Goal: Transaction & Acquisition: Purchase product/service

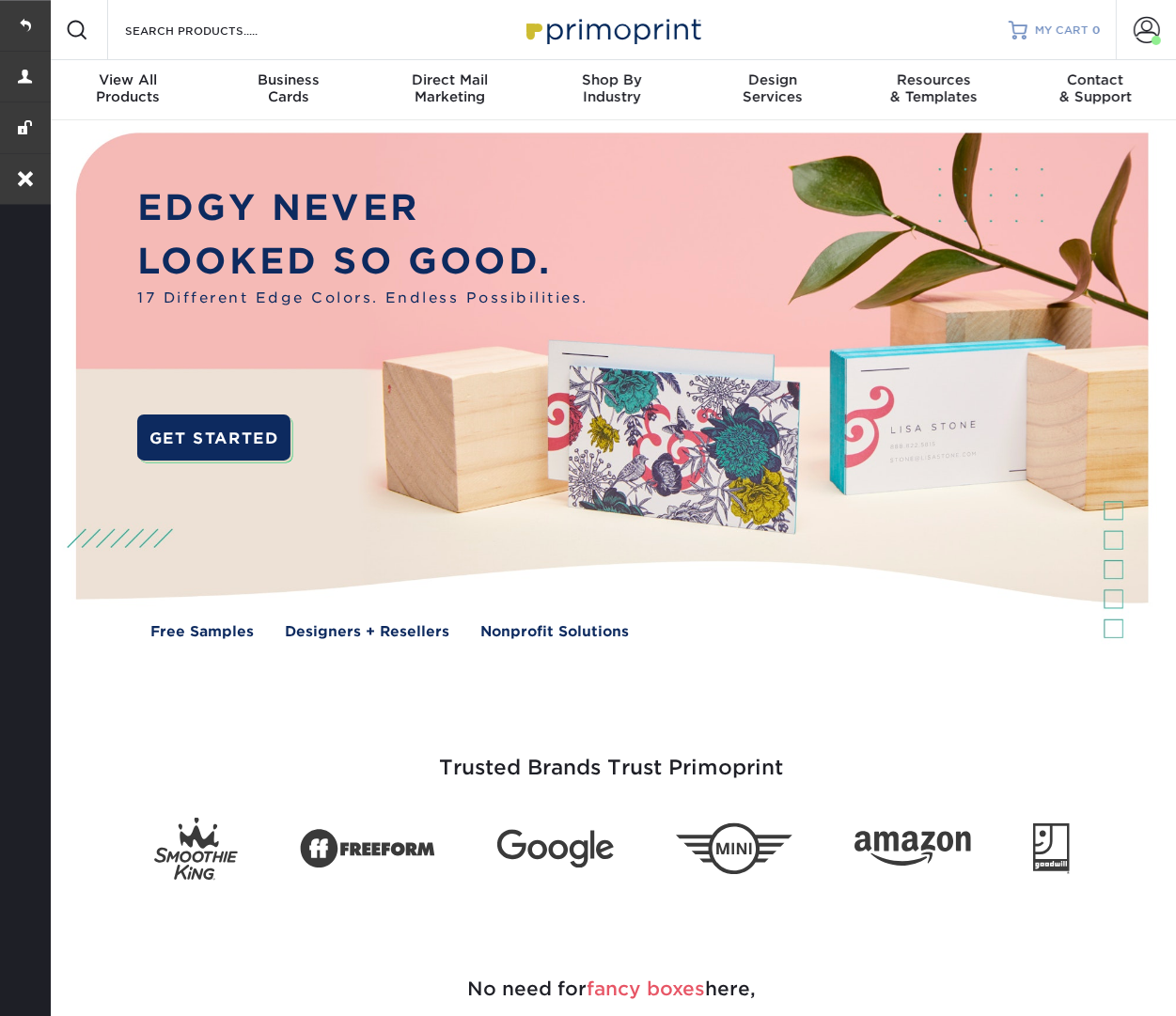
click at [1070, 31] on span "MY CART" at bounding box center [1061, 30] width 54 height 16
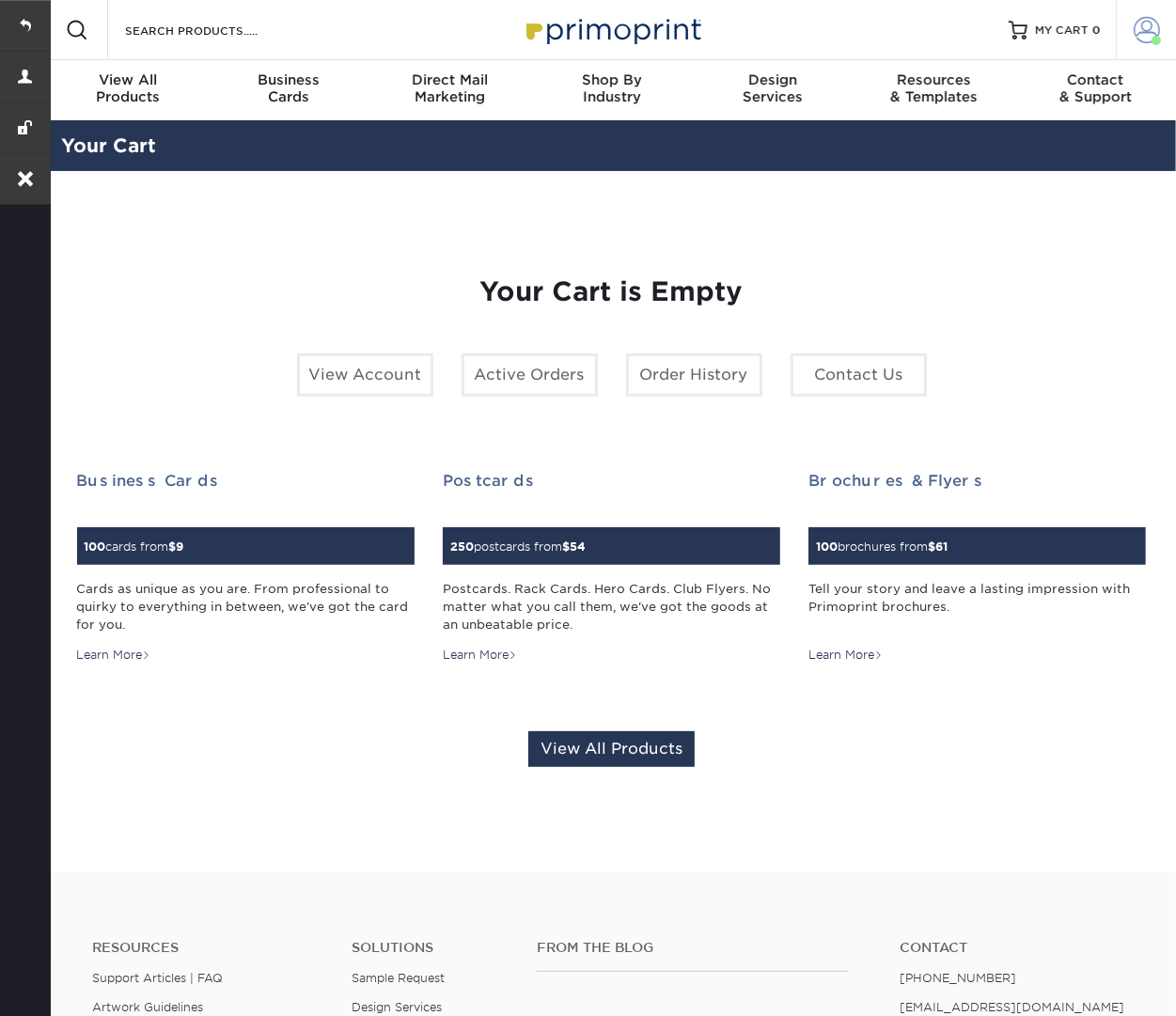
click at [1140, 17] on span at bounding box center [1147, 30] width 27 height 27
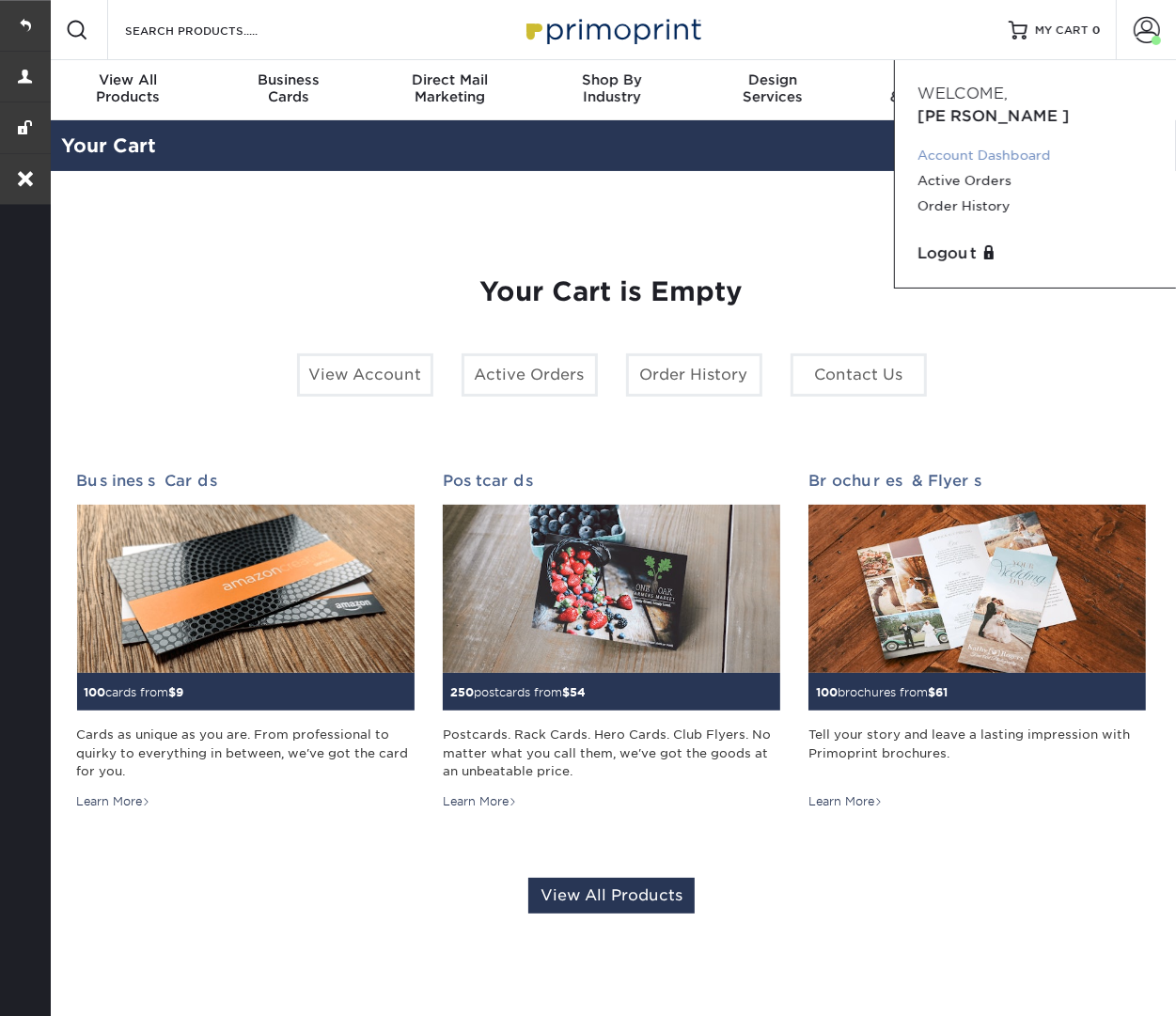
click at [1040, 143] on link "Account Dashboard" at bounding box center [1035, 155] width 236 height 26
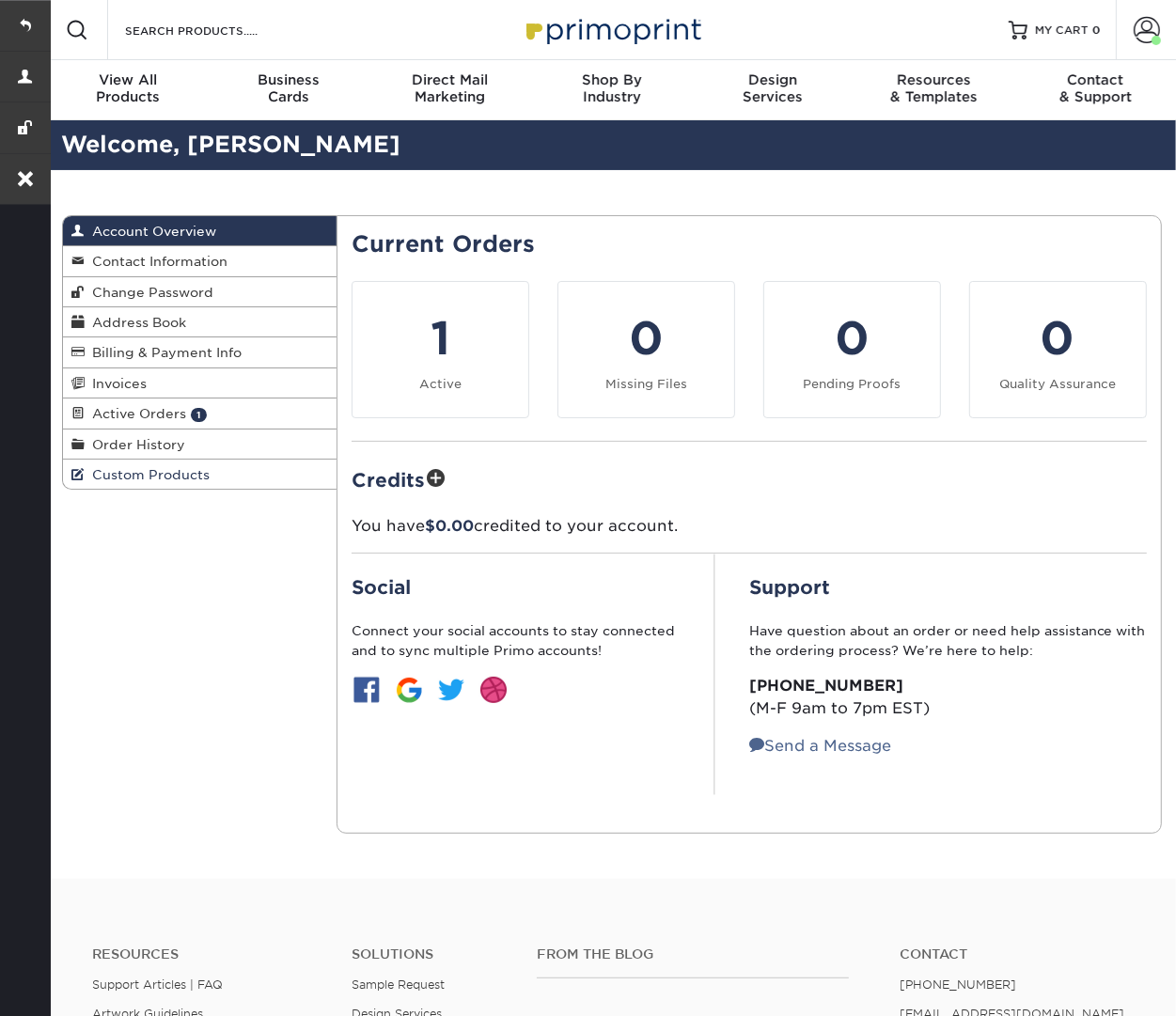
click at [171, 469] on span "Custom Products" at bounding box center [148, 474] width 125 height 15
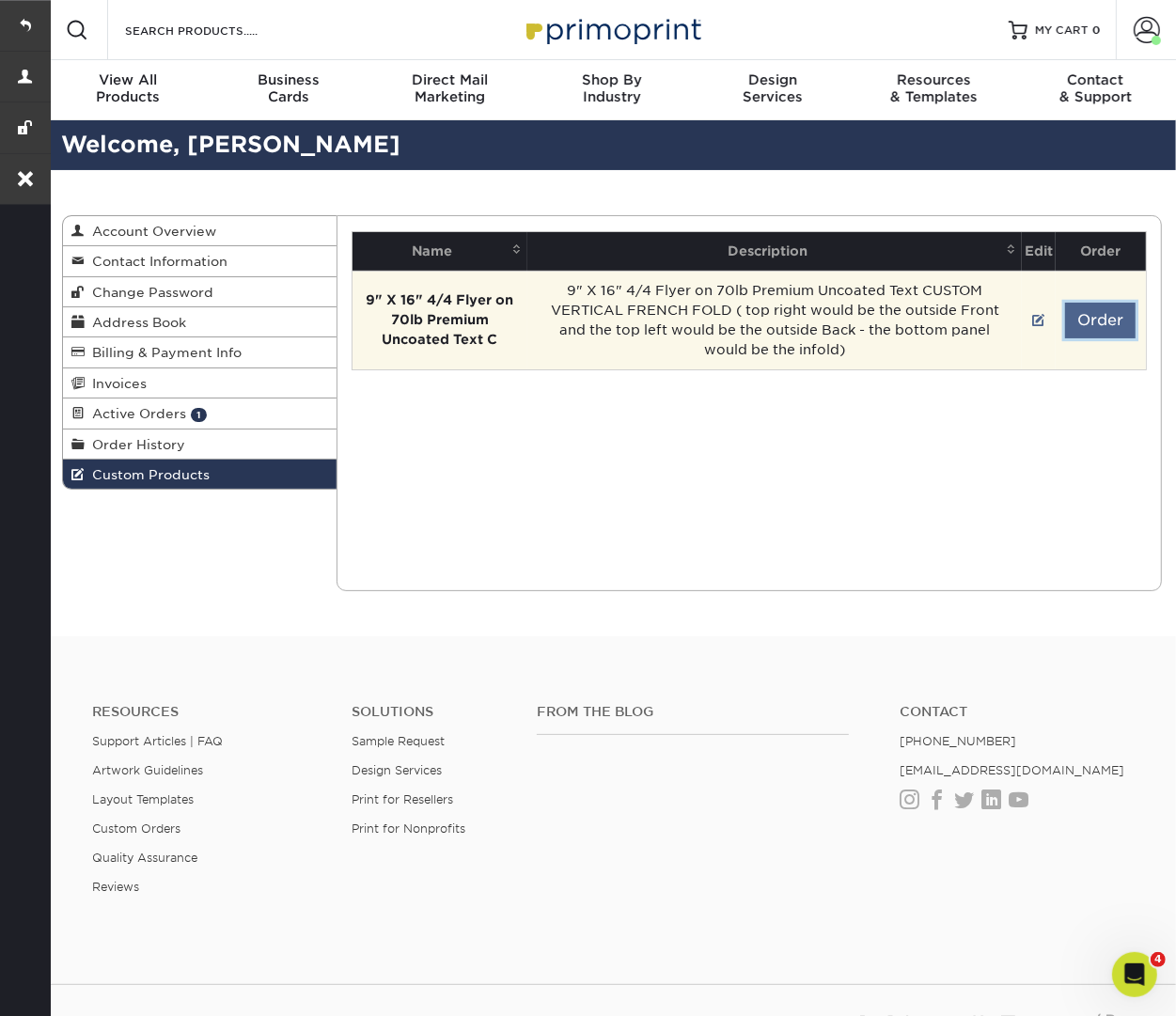
click at [1131, 328] on button "Order" at bounding box center [1099, 321] width 70 height 36
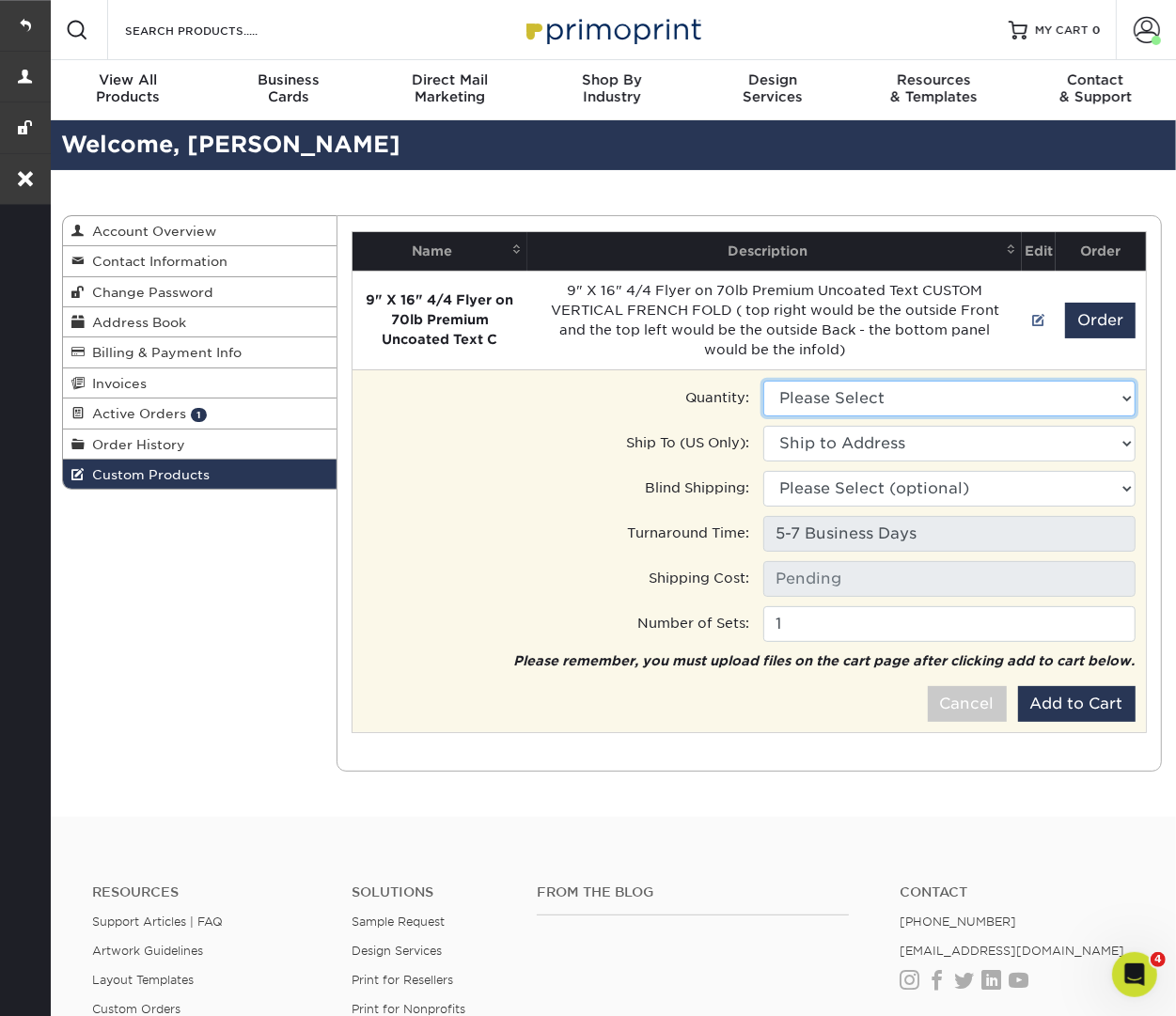
click at [949, 406] on select "Please Select 500 - $710.00 1000 - $788.00 2000 - $898.00" at bounding box center [949, 399] width 372 height 36
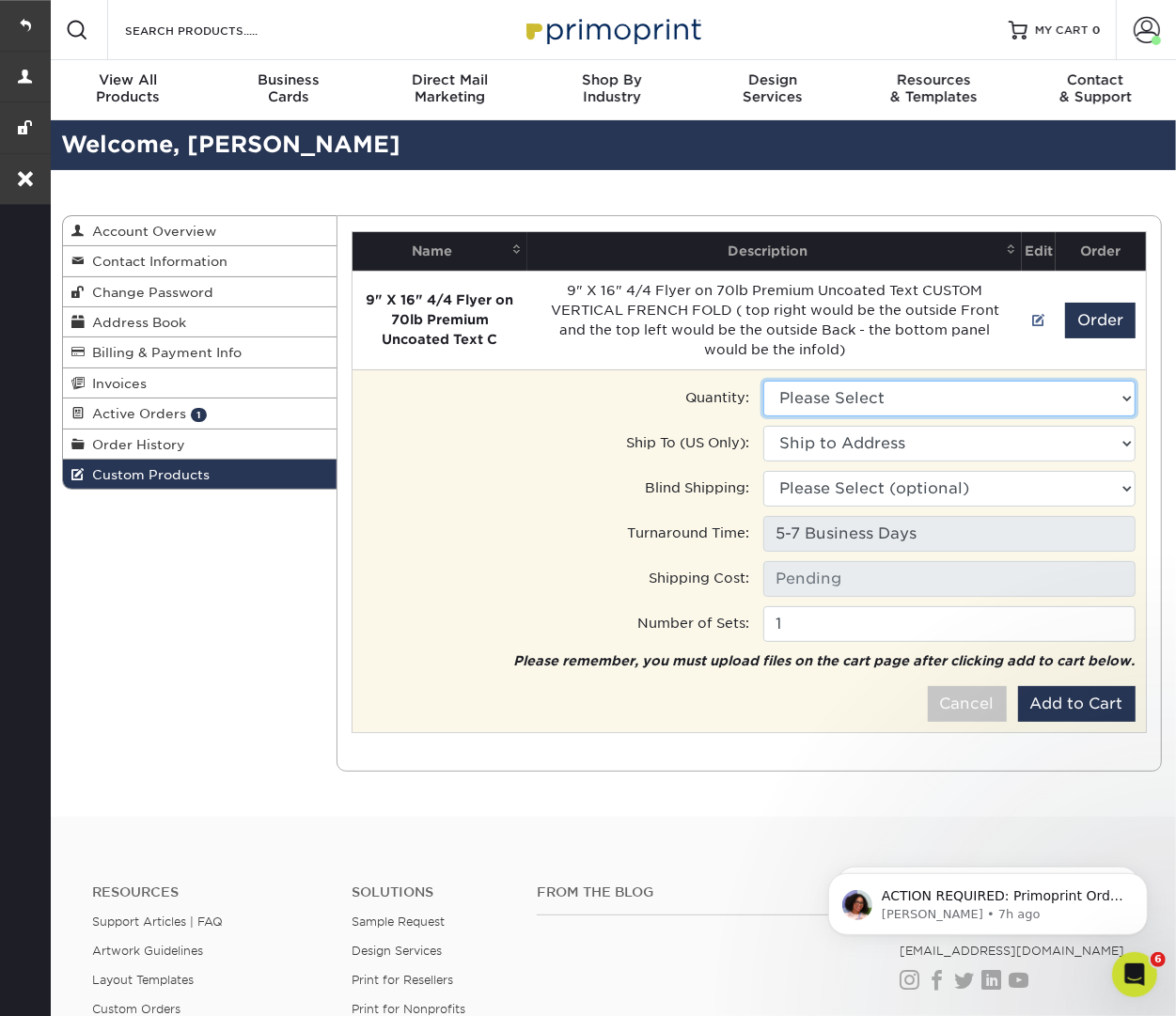
select select "1"
type input "Ground: $27.35"
click at [873, 398] on select "Please Select 500 - $710.00 1000 - $788.00 2000 - $898.00" at bounding box center [949, 399] width 372 height 36
select select "2"
type input "Ground: $60.14"
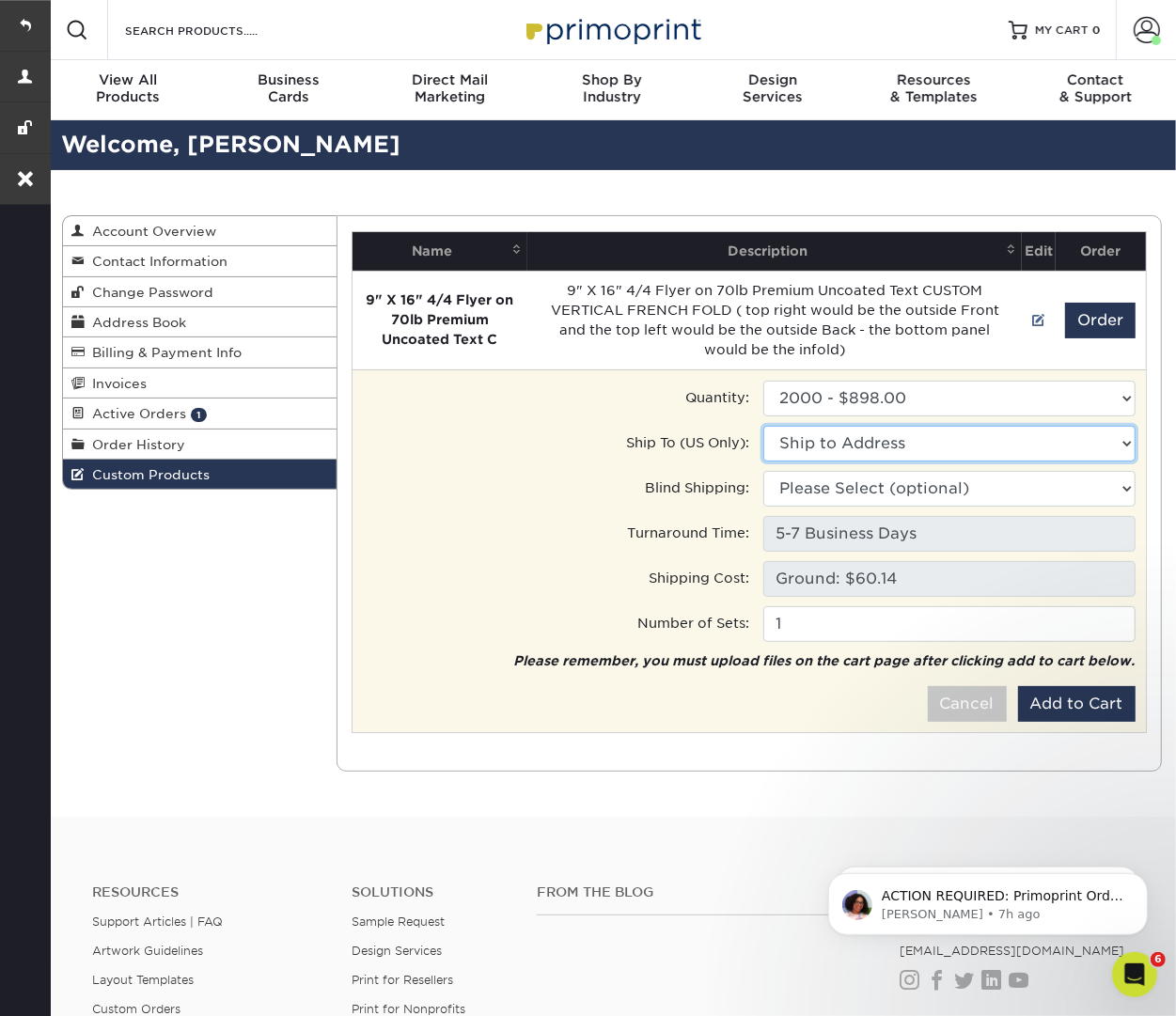
click at [821, 440] on select "Ship to Address 26122 Dakota Chief, San Antonio, TX 2927 Nall St, Port Neches, …" at bounding box center [949, 444] width 372 height 36
click at [949, 445] on select "Ship to Address Dawn Boyd • 26122 Dakota Chief, San Antonio, TX gerstenberg.cli…" at bounding box center [949, 444] width 372 height 36
select select "154412"
click at [1094, 704] on button "Add to Cart" at bounding box center [1077, 704] width 117 height 36
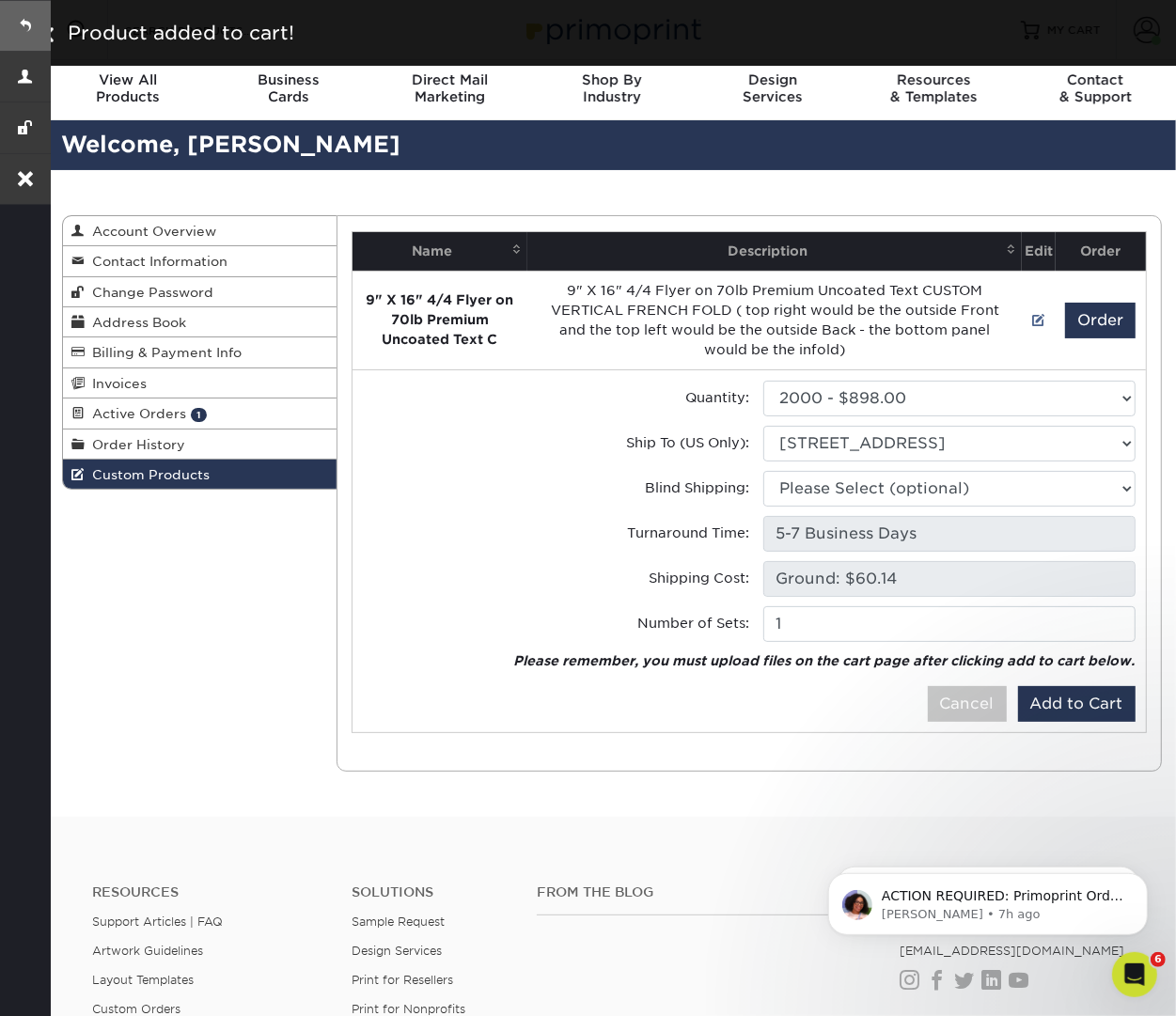
click at [36, 24] on link at bounding box center [26, 26] width 51 height 51
